Goal: Information Seeking & Learning: Learn about a topic

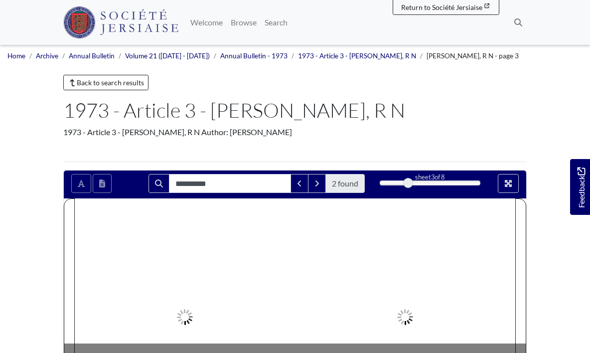
scroll to position [159, 0]
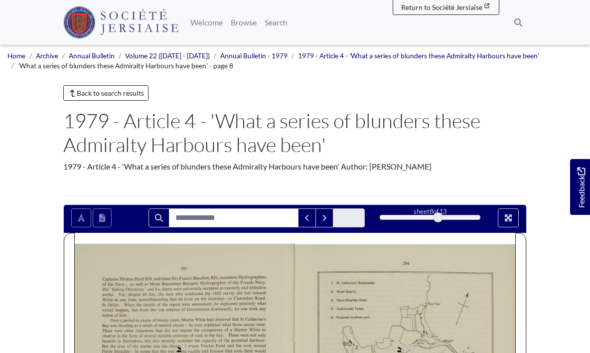
scroll to position [212, 0]
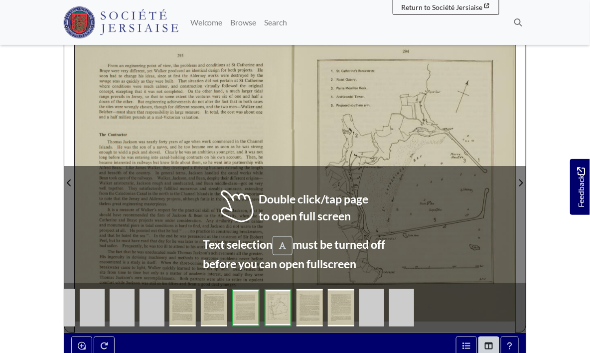
click at [307, 305] on img at bounding box center [309, 307] width 26 height 37
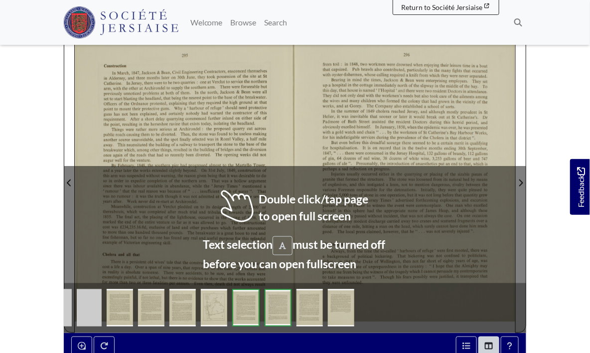
click at [44, 118] on body "Menu" at bounding box center [295, 198] width 590 height 820
click at [130, 129] on div at bounding box center [185, 177] width 220 height 312
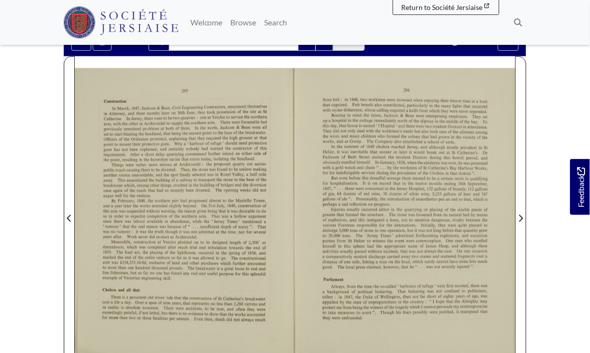
scroll to position [177, 0]
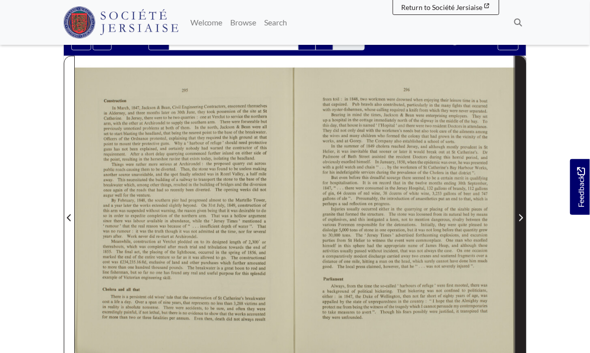
click at [522, 214] on icon "Next Page" at bounding box center [520, 218] width 5 height 8
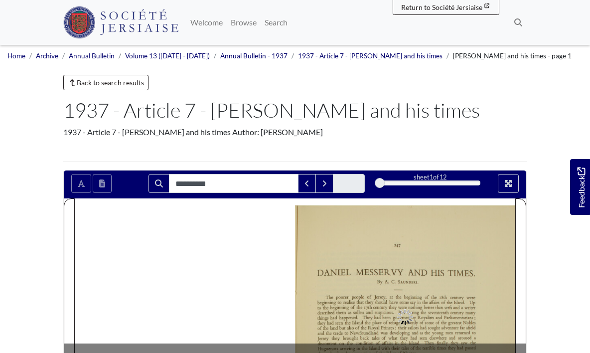
scroll to position [199, 0]
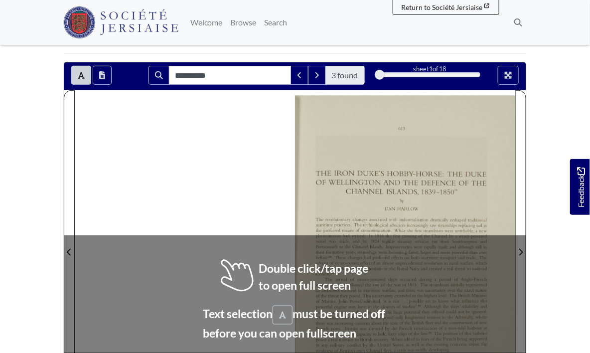
scroll to position [189, 0]
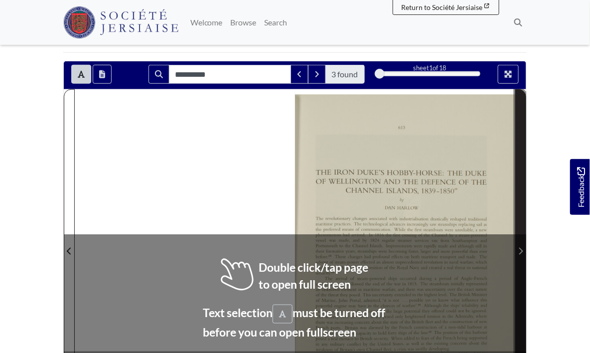
click at [522, 238] on span "Next Page" at bounding box center [520, 245] width 10 height 311
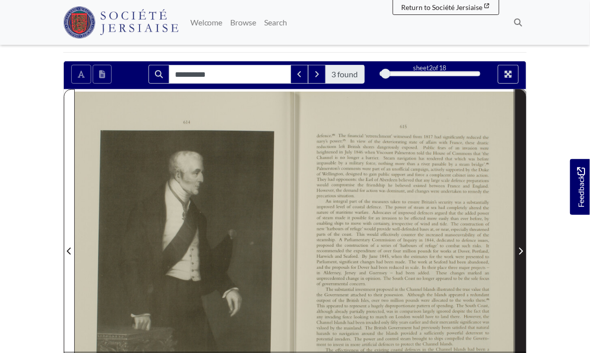
click at [522, 238] on span "Next Page" at bounding box center [520, 245] width 10 height 311
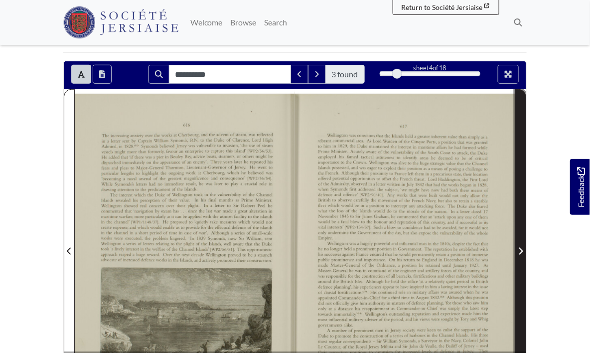
click at [522, 238] on span "Next Page" at bounding box center [520, 245] width 10 height 311
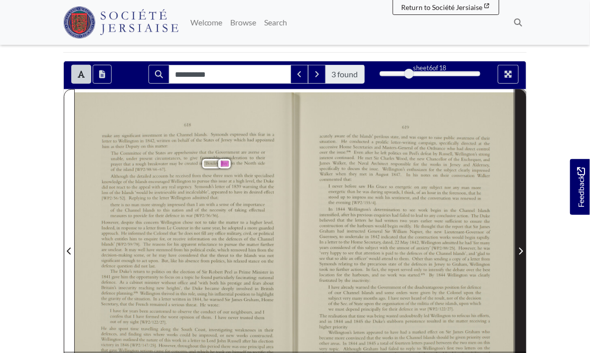
click at [522, 238] on span "Next Page" at bounding box center [520, 245] width 10 height 311
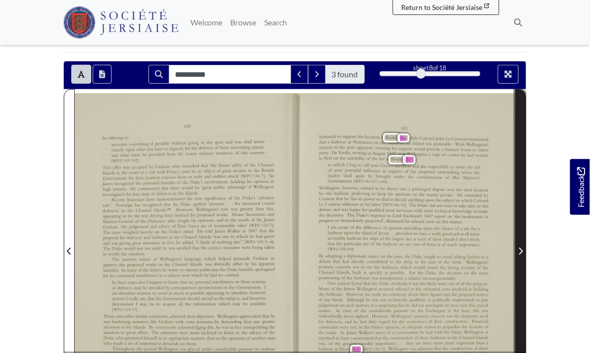
click at [522, 238] on span "Next Page" at bounding box center [520, 245] width 10 height 311
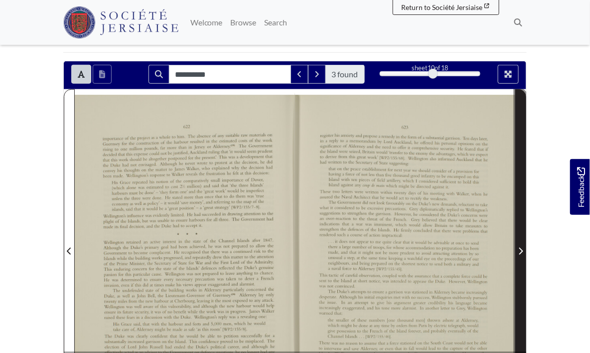
click at [522, 238] on span "Next Page" at bounding box center [520, 245] width 10 height 311
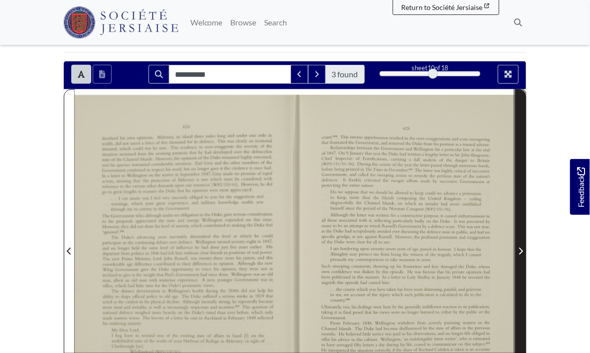
click at [522, 238] on span "Next Page" at bounding box center [520, 245] width 10 height 311
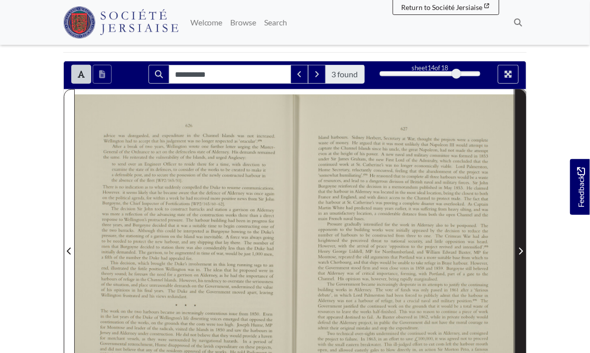
click at [522, 238] on span "Next Page" at bounding box center [520, 245] width 10 height 311
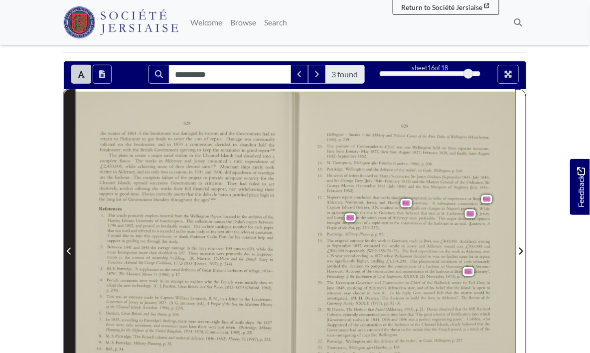
click at [70, 248] on icon "Previous Page" at bounding box center [69, 251] width 5 height 8
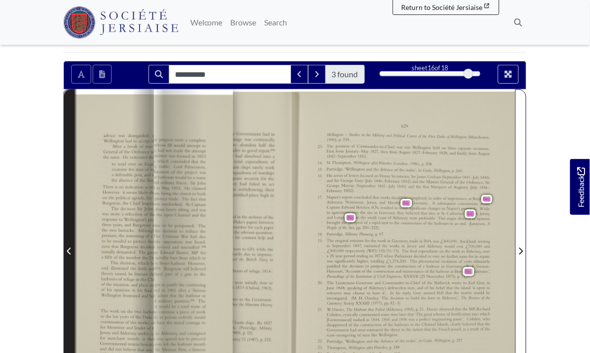
click at [70, 248] on icon "Previous Page" at bounding box center [69, 251] width 5 height 8
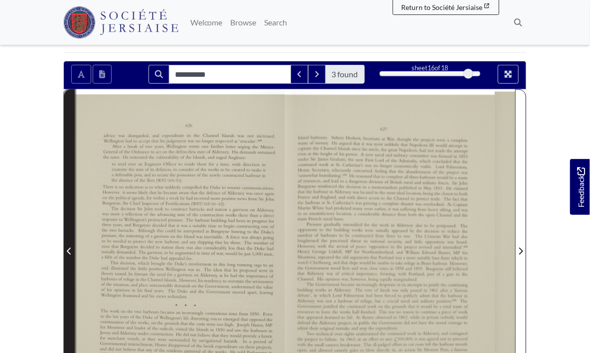
click at [70, 248] on icon "Previous Page" at bounding box center [69, 251] width 5 height 8
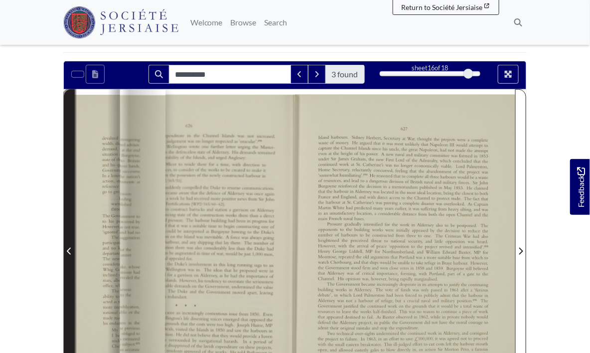
click at [70, 248] on icon "Previous Page" at bounding box center [69, 251] width 5 height 8
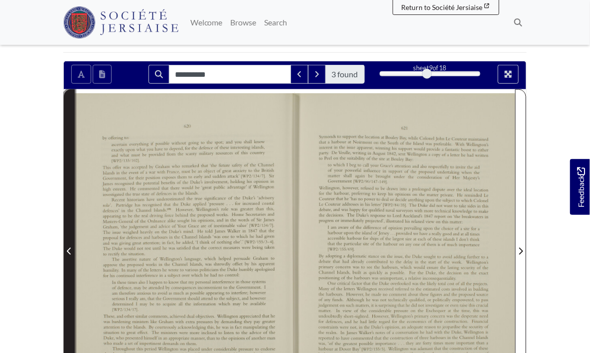
click at [70, 248] on icon "Previous Page" at bounding box center [69, 251] width 5 height 8
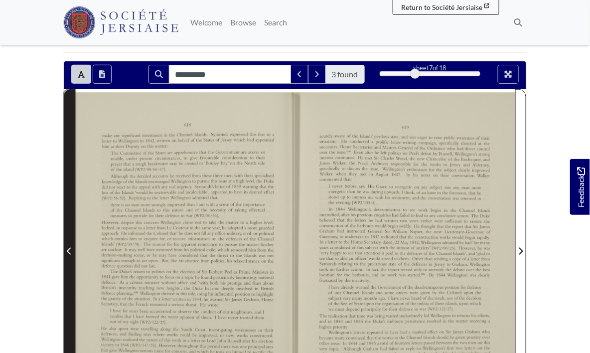
click at [70, 248] on icon "Previous Page" at bounding box center [69, 251] width 5 height 8
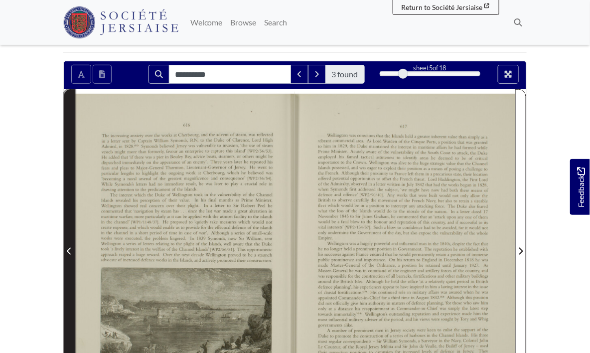
click at [70, 248] on icon "Previous Page" at bounding box center [69, 251] width 5 height 8
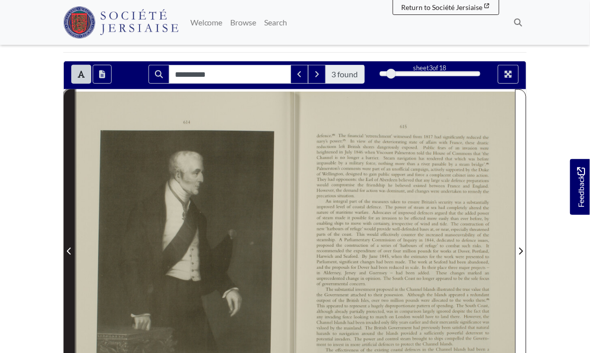
click at [70, 248] on icon "Previous Page" at bounding box center [69, 251] width 5 height 8
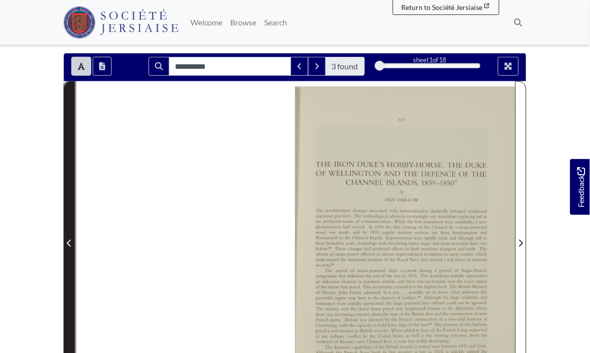
scroll to position [198, 0]
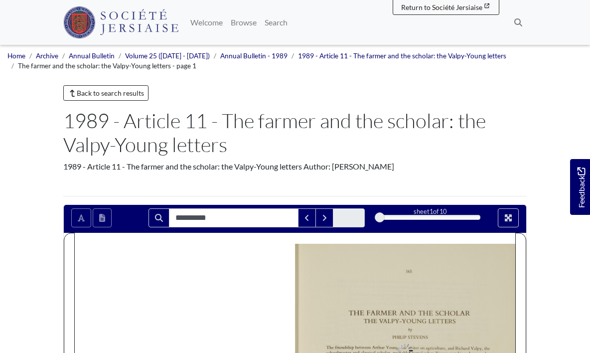
scroll to position [199, 0]
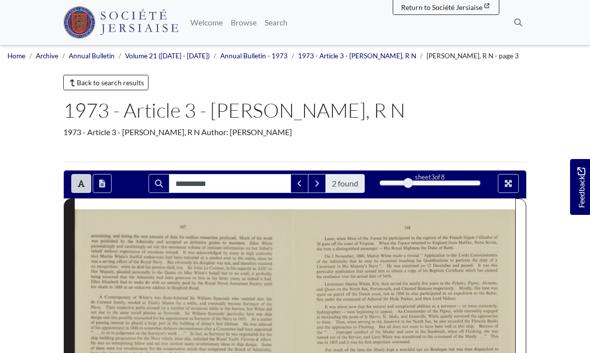
scroll to position [159, 0]
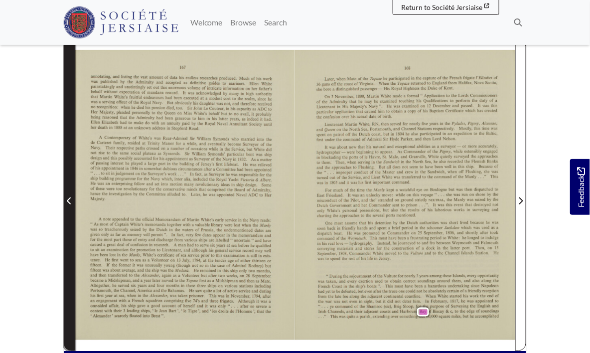
click at [70, 195] on span "Previous Page" at bounding box center [69, 201] width 10 height 12
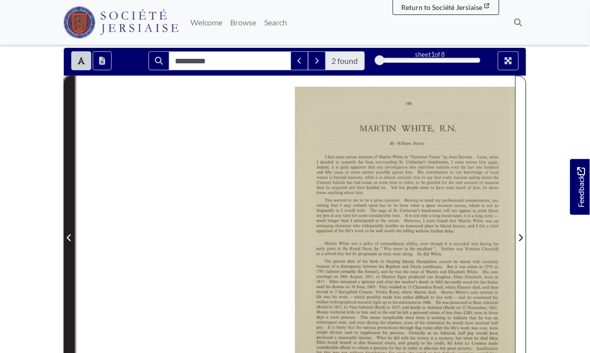
scroll to position [118, 0]
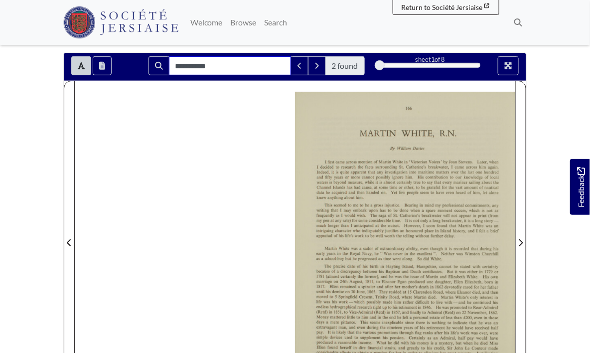
click at [265, 62] on input "**********" at bounding box center [230, 65] width 122 height 19
type input "*"
click at [554, 135] on body "Menu" at bounding box center [295, 261] width 590 height 759
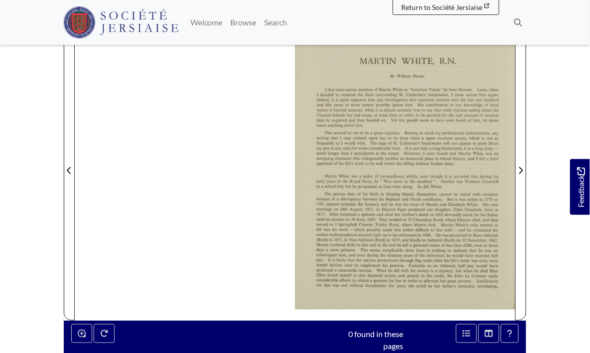
scroll to position [190, 0]
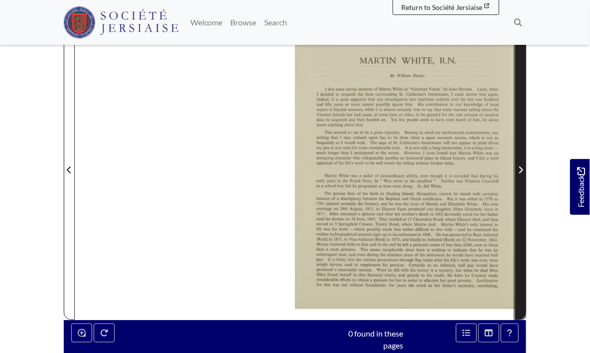
click at [522, 169] on icon "Next Page" at bounding box center [521, 169] width 4 height 7
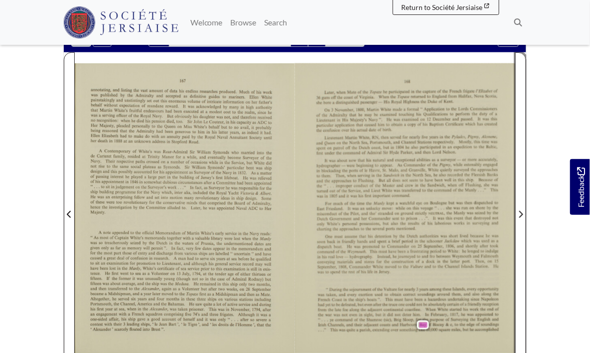
scroll to position [35, 0]
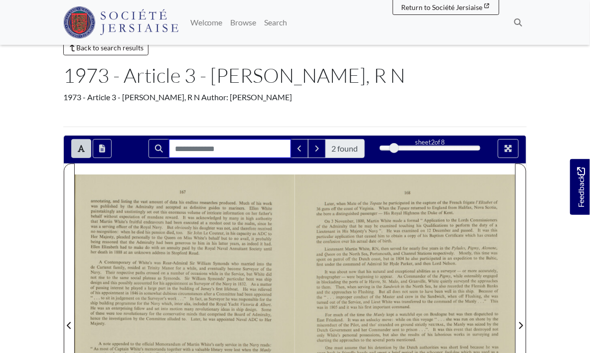
click at [221, 147] on input "Search for" at bounding box center [230, 148] width 122 height 19
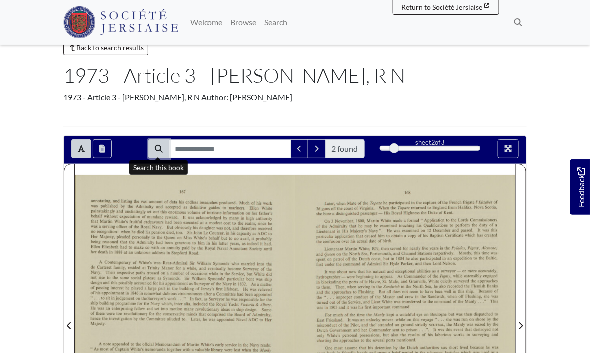
click at [158, 153] on button "Search" at bounding box center [158, 148] width 21 height 19
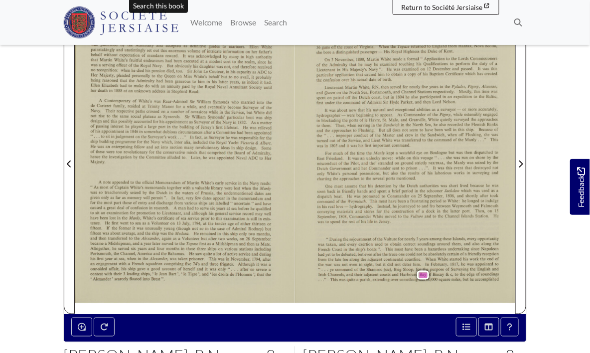
scroll to position [199, 0]
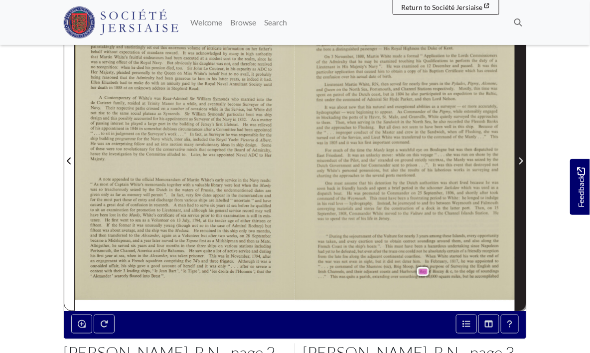
click at [519, 163] on icon "Next Page" at bounding box center [521, 160] width 4 height 7
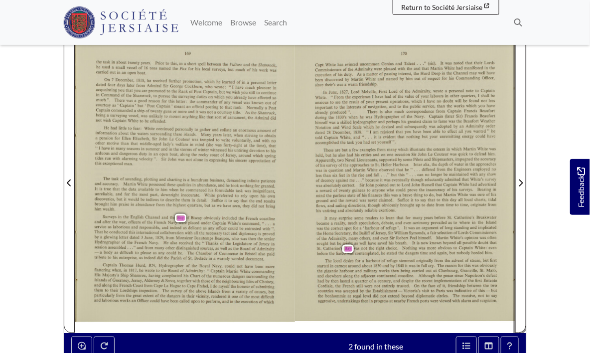
scroll to position [173, 0]
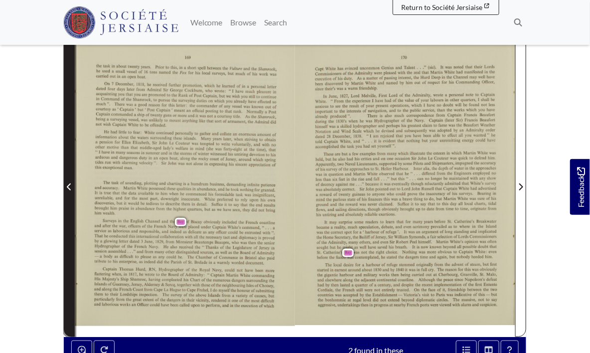
click at [68, 192] on span "Previous Page" at bounding box center [69, 180] width 10 height 311
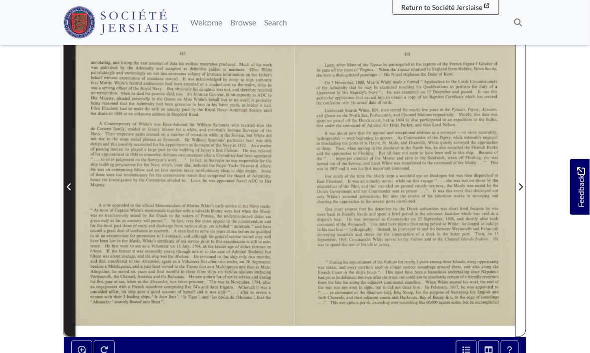
click at [68, 192] on span "Previous Page" at bounding box center [69, 180] width 10 height 311
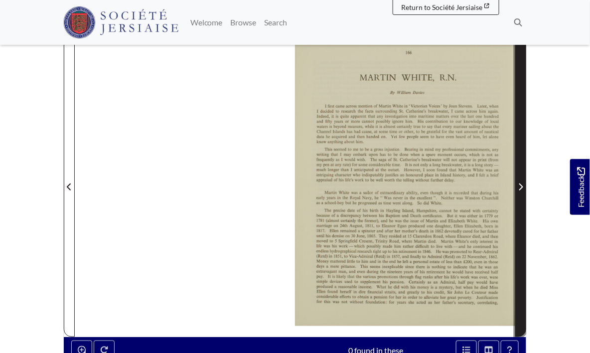
click at [522, 192] on span "Next Page" at bounding box center [520, 180] width 10 height 311
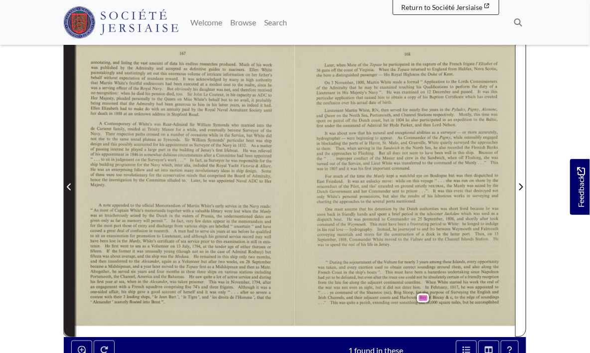
click at [65, 192] on span "Previous Page" at bounding box center [69, 180] width 10 height 311
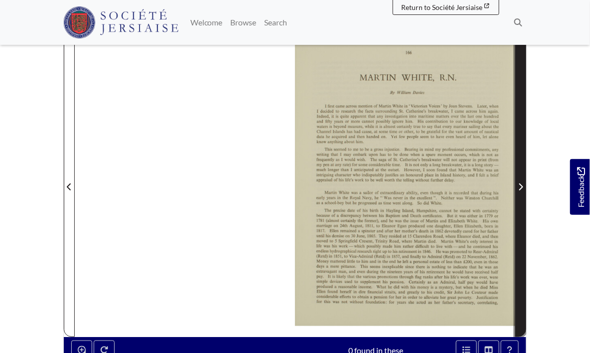
click at [522, 187] on icon "Next Page" at bounding box center [520, 187] width 5 height 8
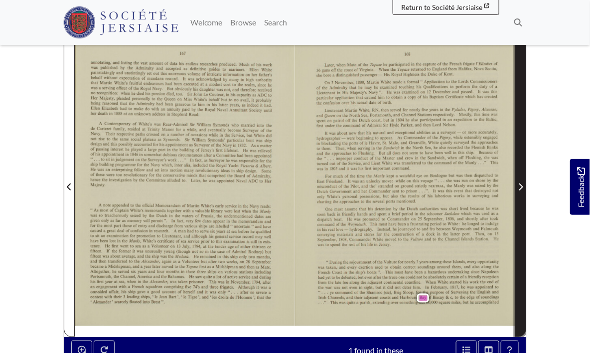
click at [522, 189] on icon "Next Page" at bounding box center [520, 187] width 5 height 8
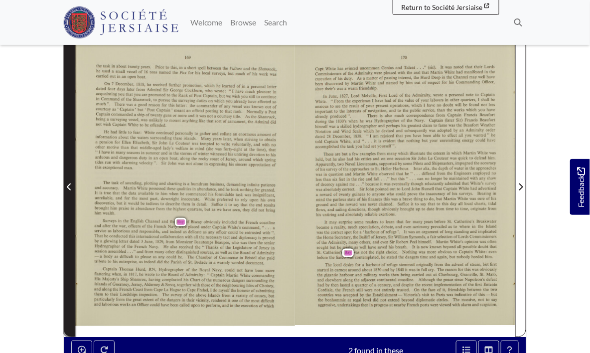
click at [67, 184] on icon "Previous Page" at bounding box center [69, 187] width 5 height 8
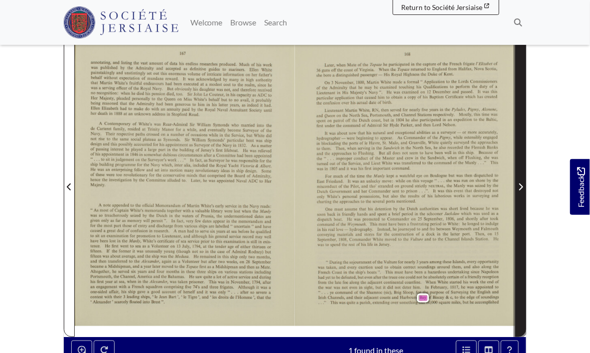
click at [521, 186] on icon "Next Page" at bounding box center [521, 186] width 4 height 7
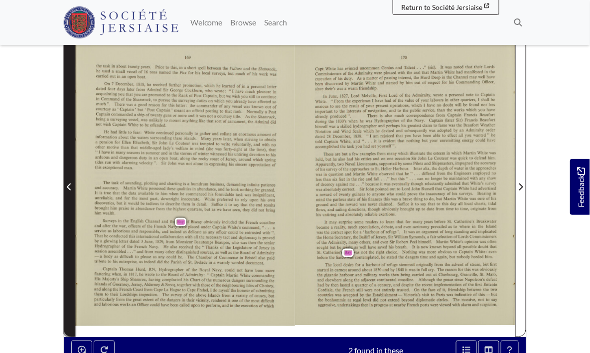
click at [72, 177] on span "Previous Page" at bounding box center [69, 180] width 10 height 311
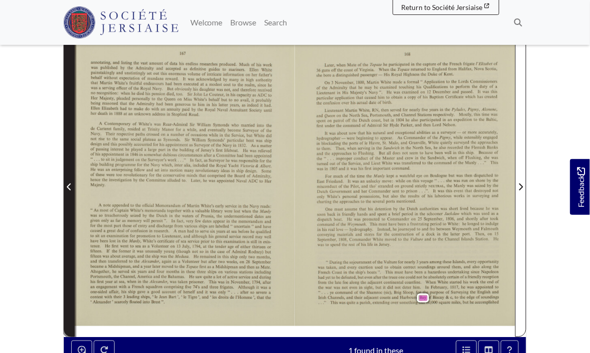
click at [72, 177] on span "Previous Page" at bounding box center [69, 180] width 10 height 311
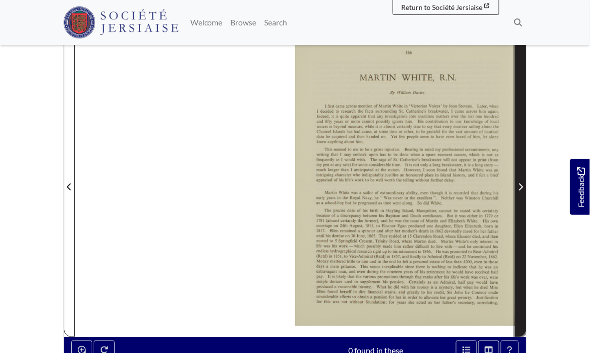
click at [515, 188] on span "Next Page" at bounding box center [520, 187] width 10 height 12
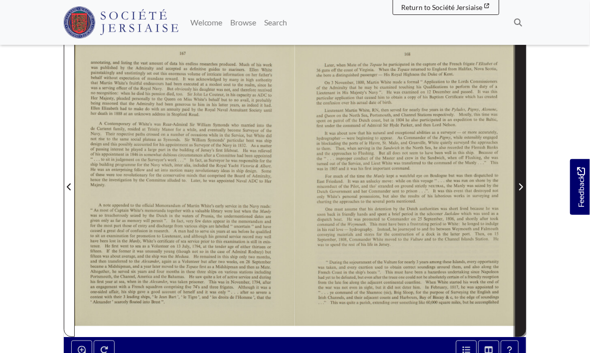
click at [515, 188] on span "Next Page" at bounding box center [520, 187] width 10 height 12
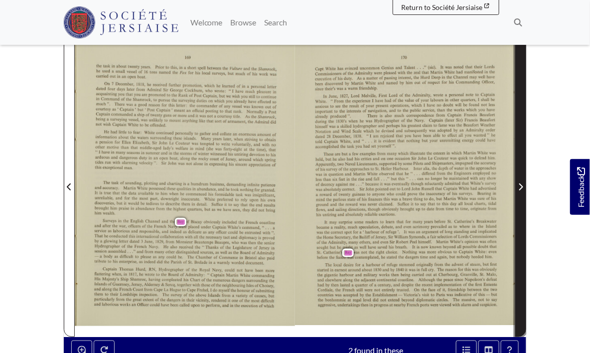
click at [519, 183] on icon "Next Page" at bounding box center [520, 187] width 5 height 8
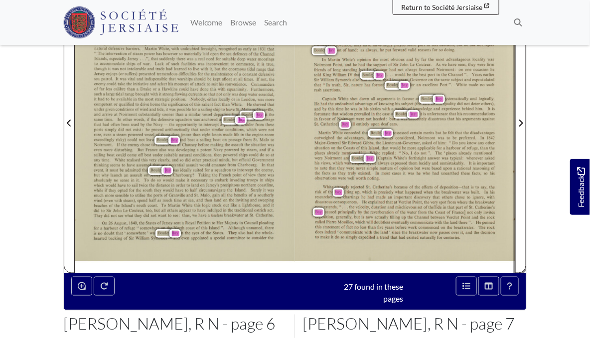
scroll to position [241, 0]
